Goal: Navigation & Orientation: Find specific page/section

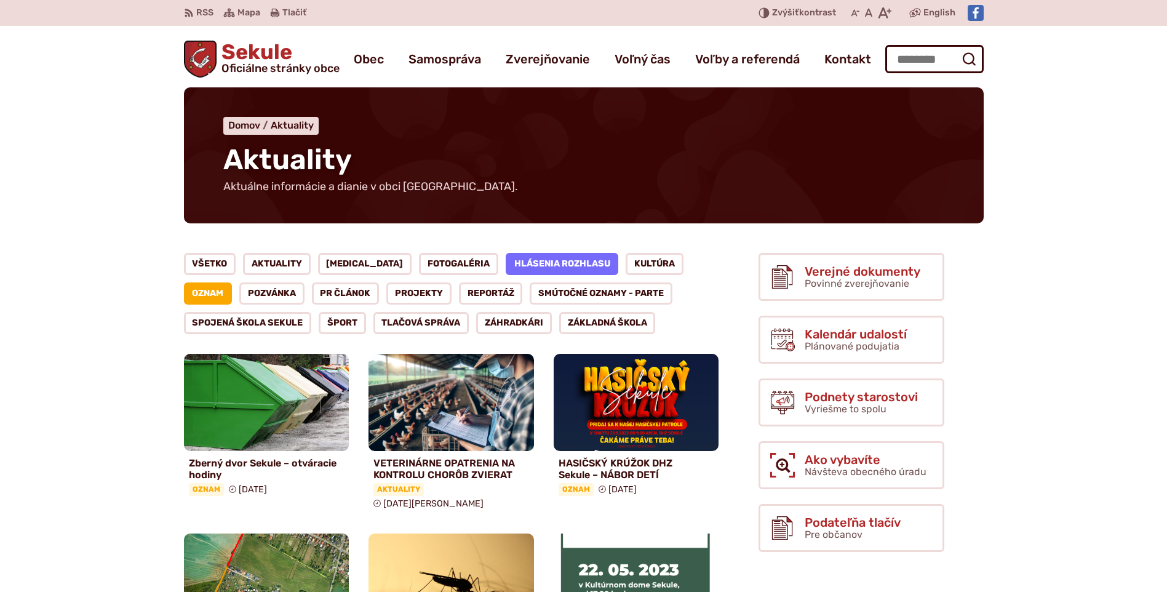
click at [527, 265] on link "Hlásenia rozhlasu" at bounding box center [562, 264] width 113 height 22
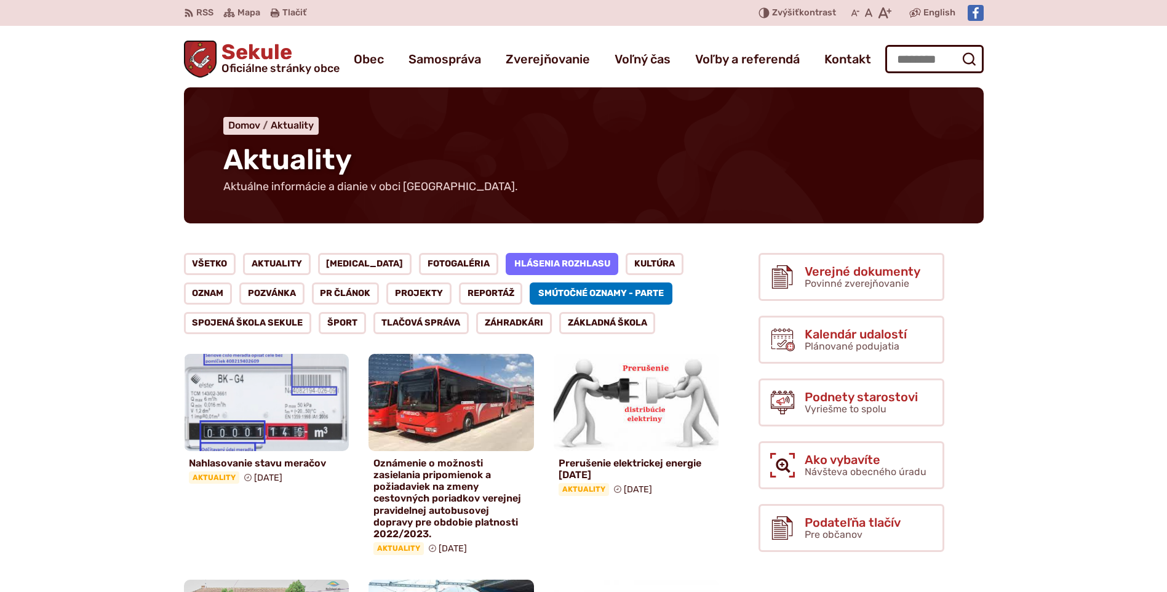
click at [540, 292] on link "Smútočné oznamy - parte" at bounding box center [601, 293] width 143 height 22
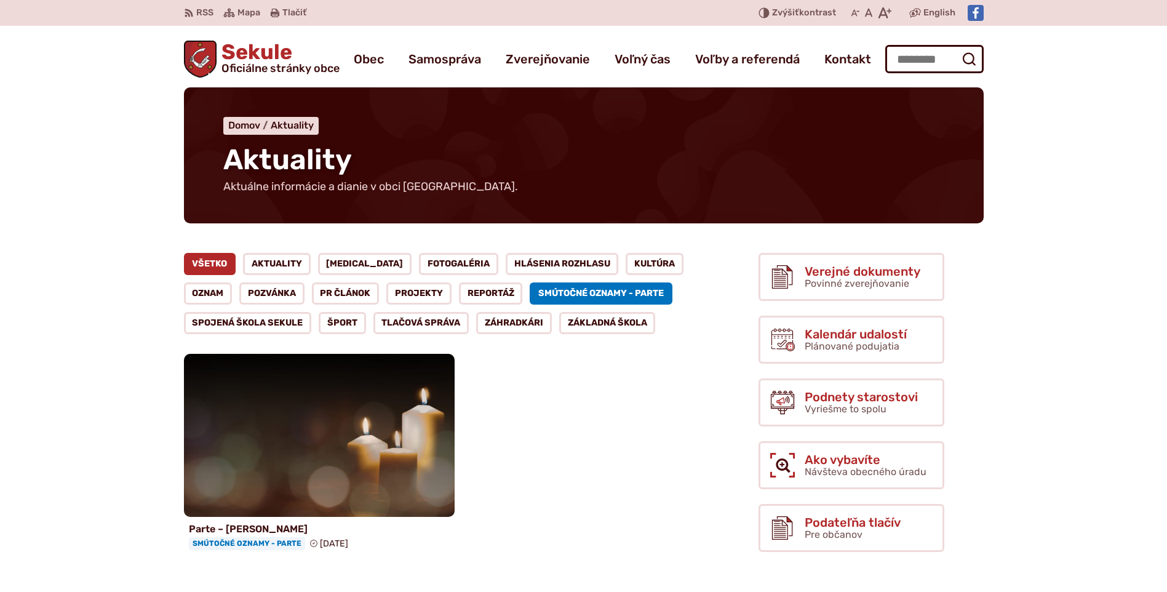
click at [206, 260] on link "Všetko" at bounding box center [210, 264] width 52 height 22
